Goal: Check status: Check status

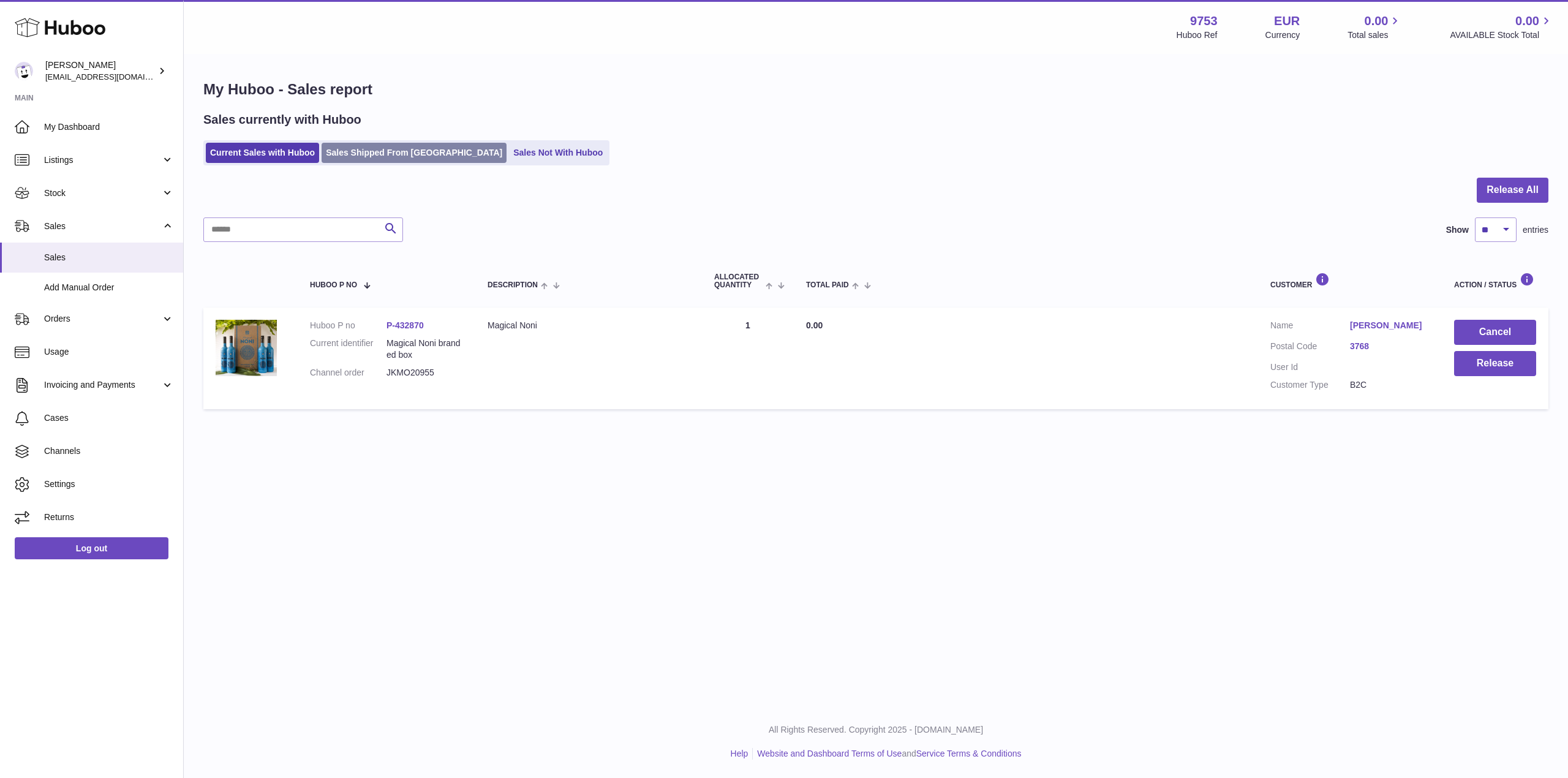
click at [394, 148] on link "Sales Shipped From [GEOGRAPHIC_DATA]" at bounding box center [414, 153] width 185 height 20
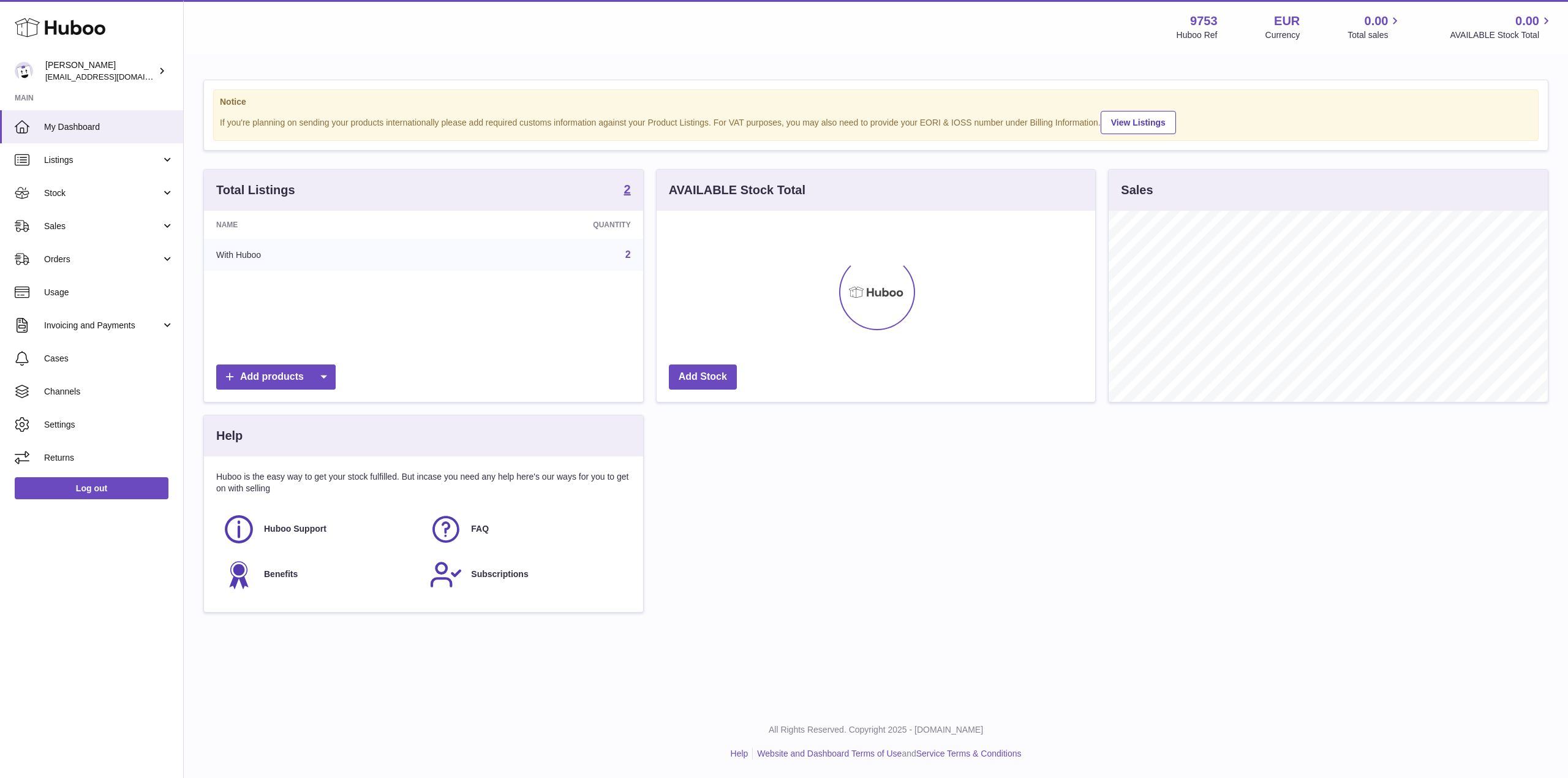
scroll to position [191, 439]
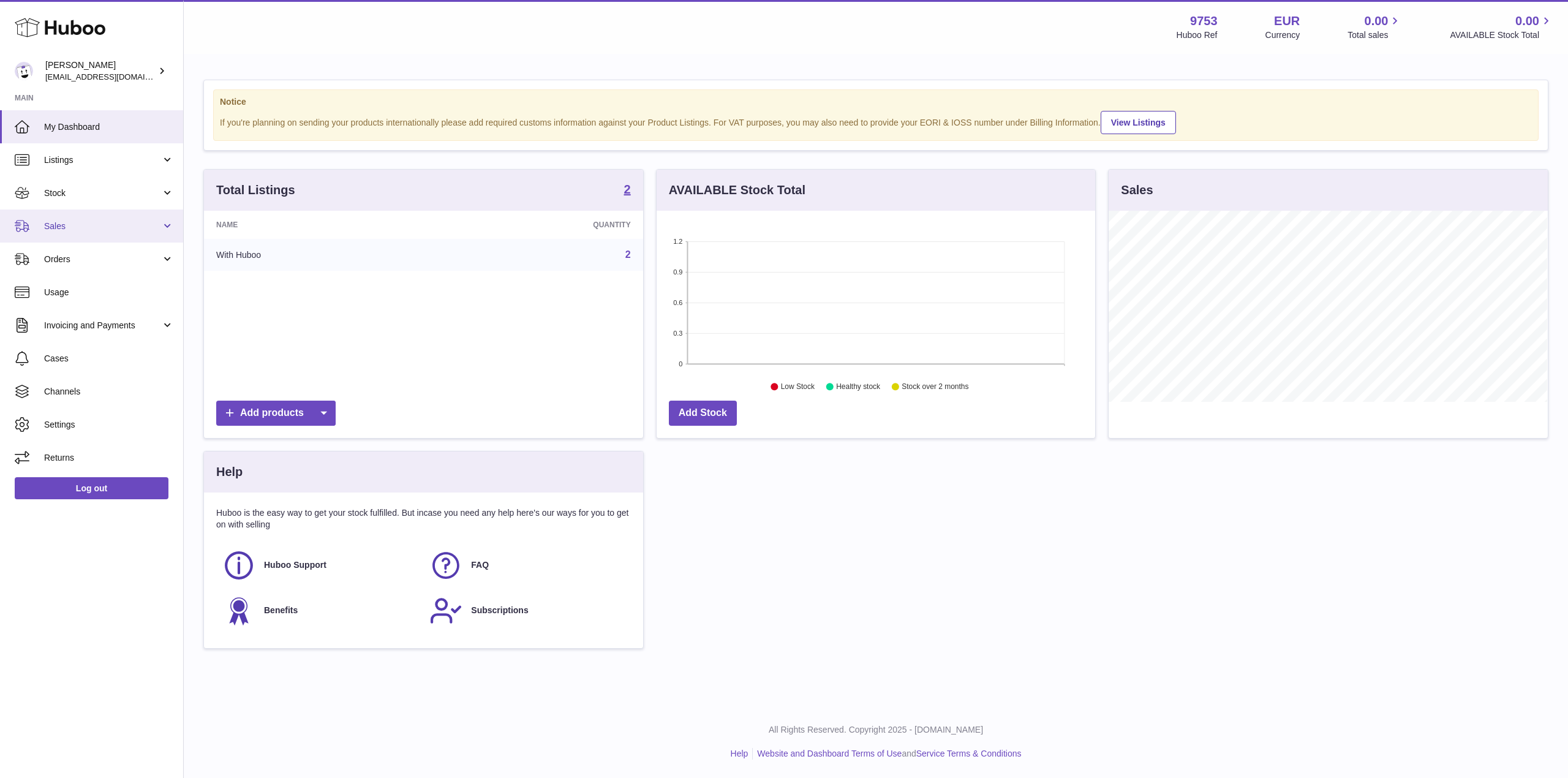
click at [79, 221] on span "Sales" at bounding box center [103, 227] width 117 height 11
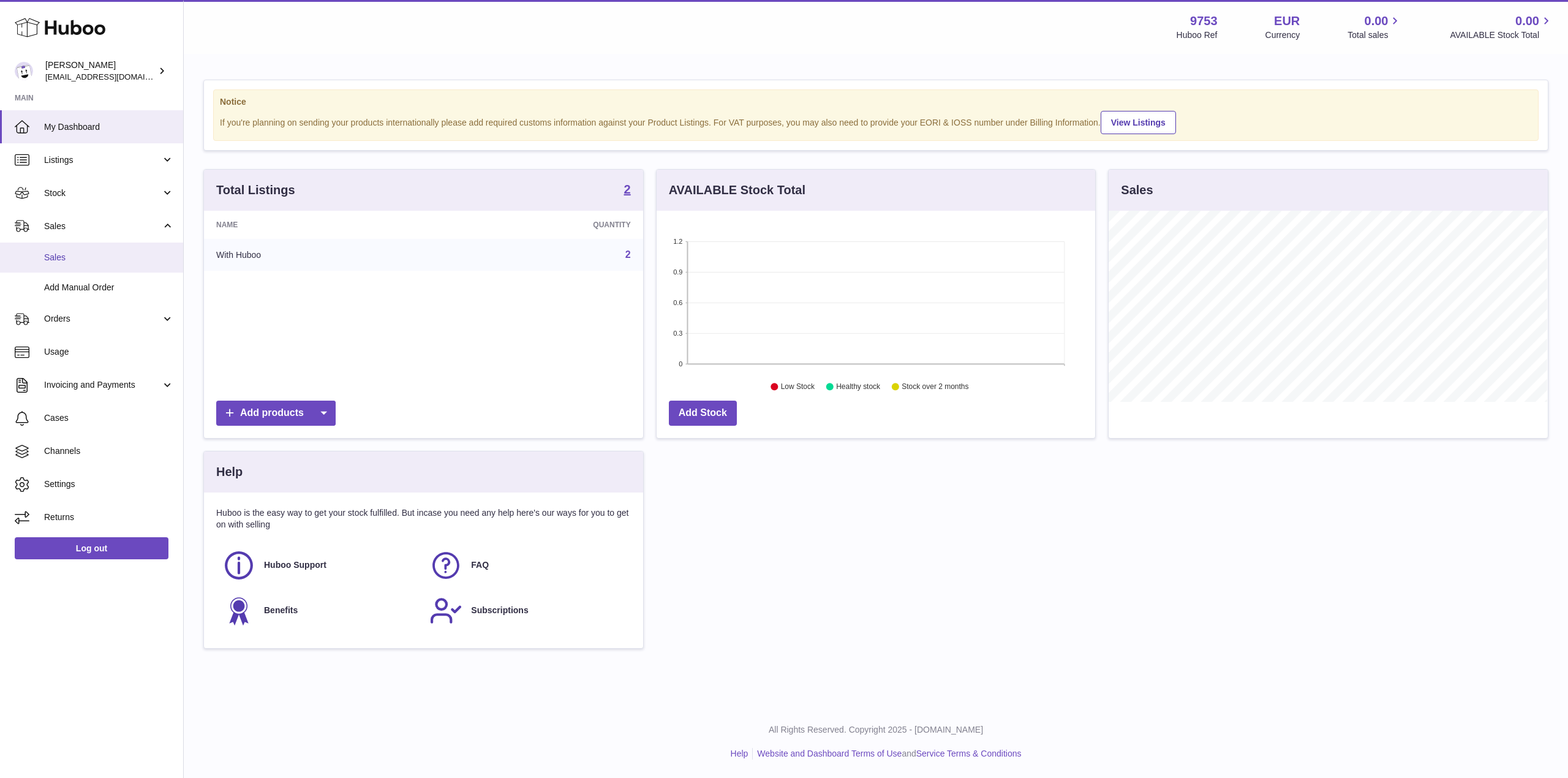
click at [84, 257] on span "Sales" at bounding box center [109, 257] width 130 height 11
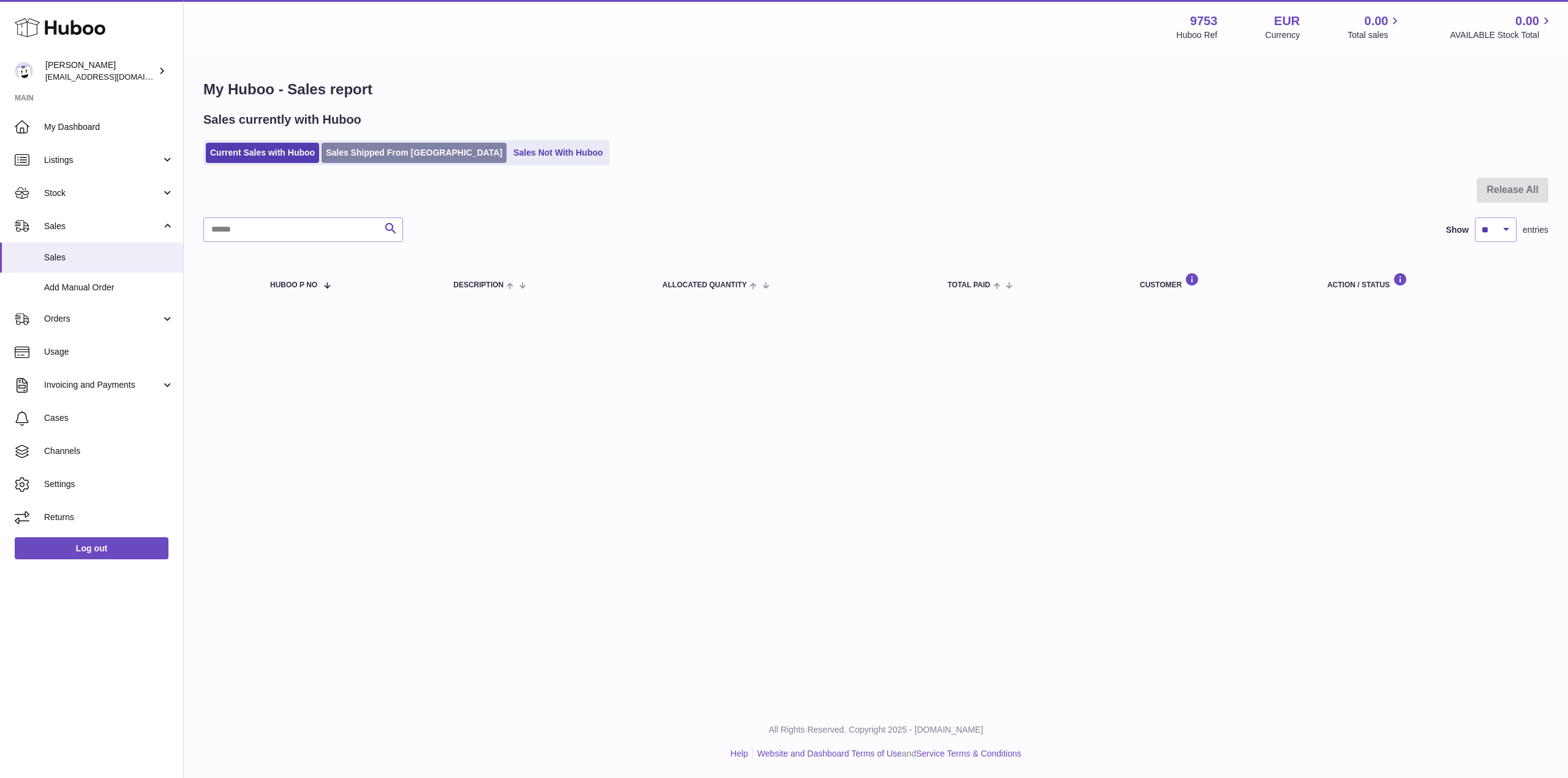
click at [353, 150] on link "Sales Shipped From [GEOGRAPHIC_DATA]" at bounding box center [414, 153] width 185 height 20
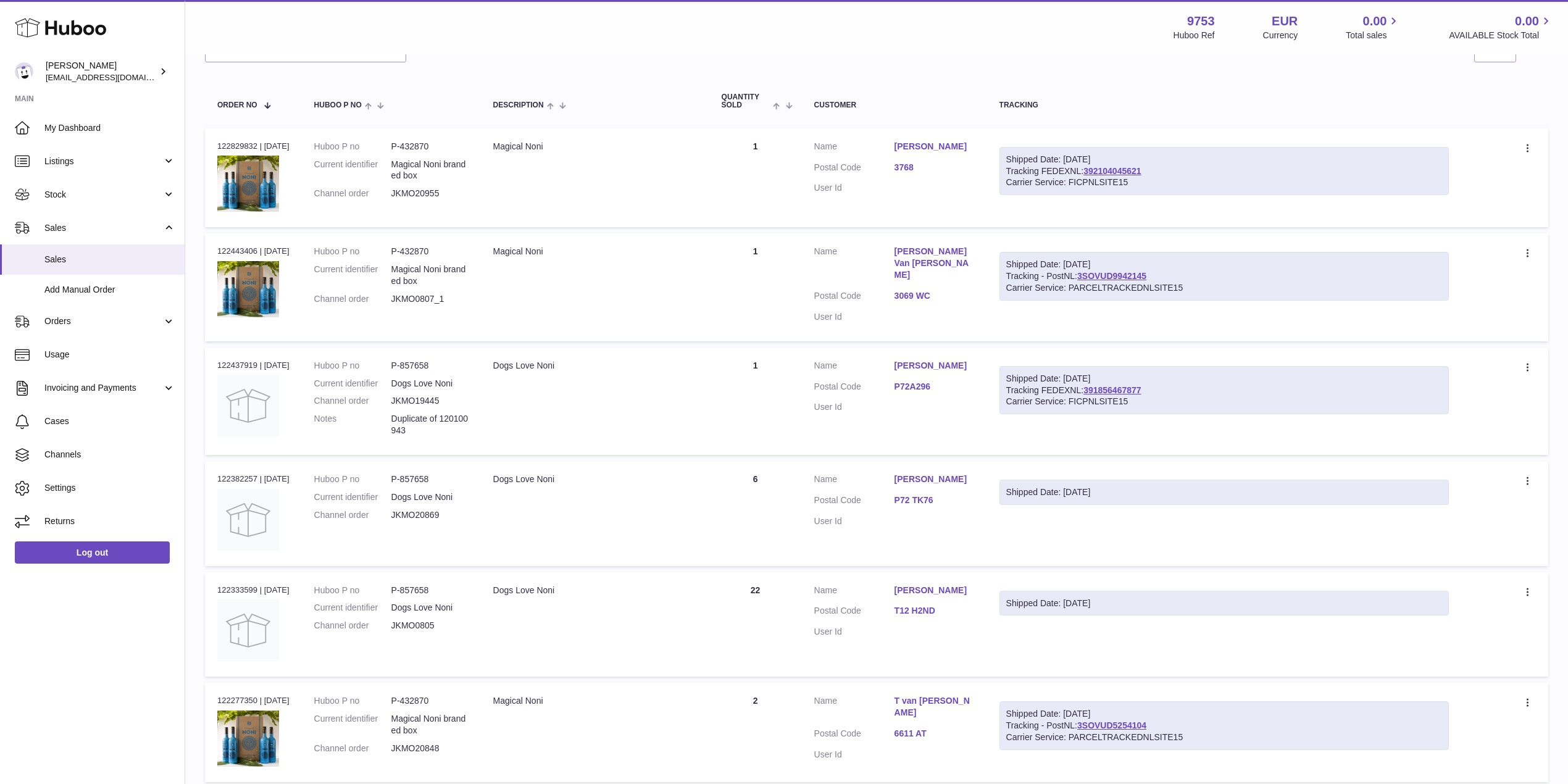
scroll to position [247, 0]
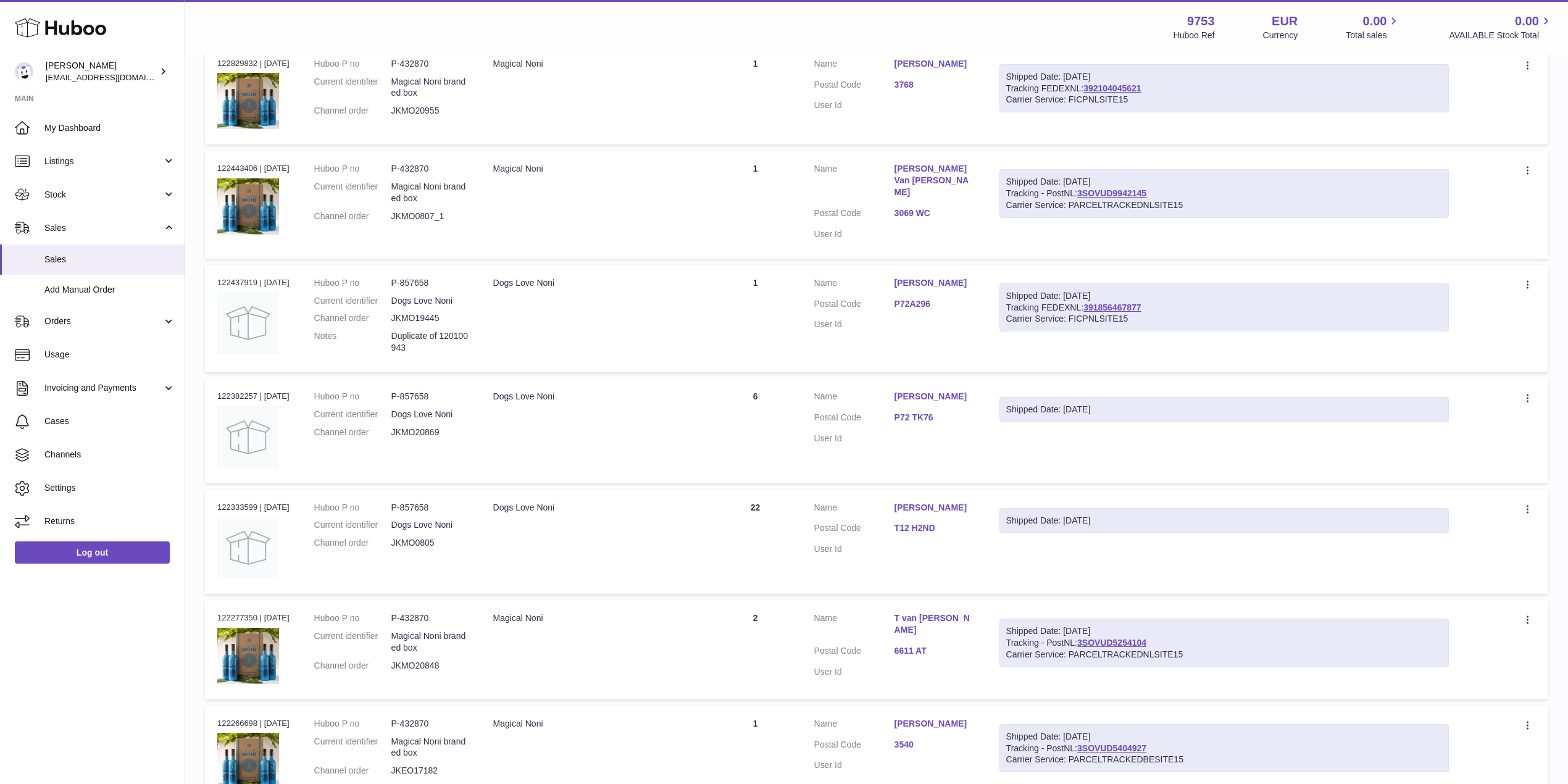
drag, startPoint x: 258, startPoint y: 497, endPoint x: 207, endPoint y: 497, distance: 51.0
click at [207, 497] on td "Order no 122333599 | [DATE]" at bounding box center [254, 541] width 97 height 104
copy div "122333599"
